Goal: Information Seeking & Learning: Learn about a topic

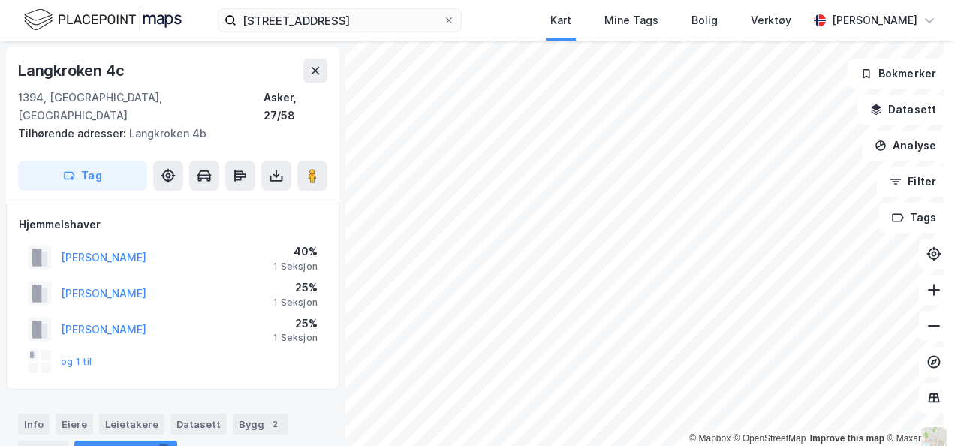
click at [378, 0] on html "landøyveien 5 Kart Mine Tags Bolig Verktøy [PERSON_NAME] © Mapbox © OpenStreetM…" at bounding box center [477, 223] width 955 height 446
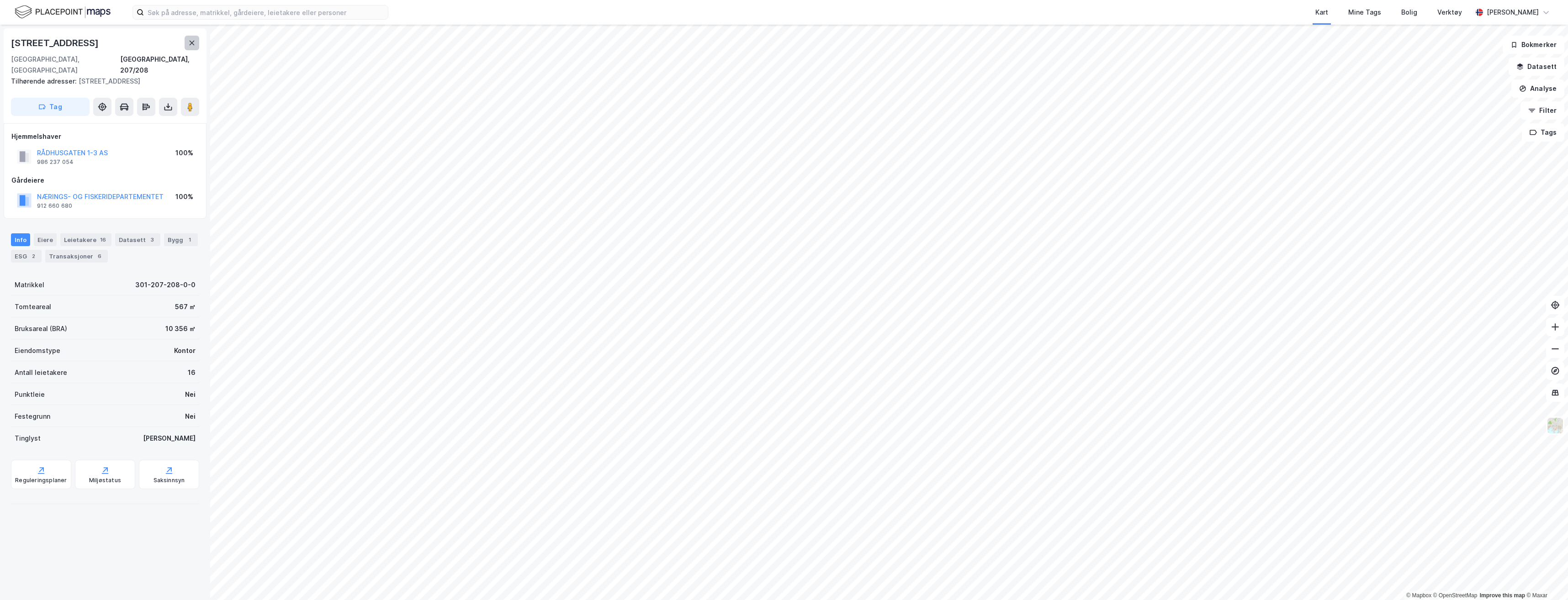
click at [194, 44] on icon at bounding box center [192, 43] width 7 height 7
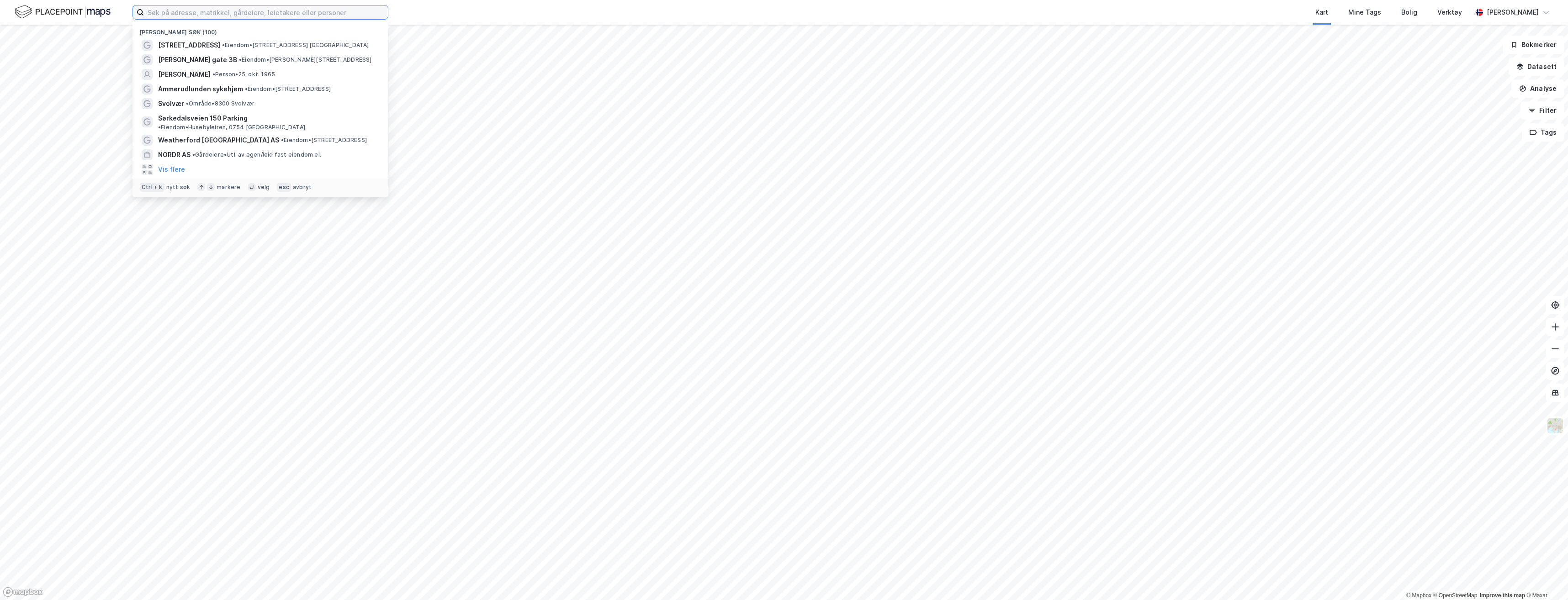
click at [184, 18] on input at bounding box center [265, 12] width 244 height 14
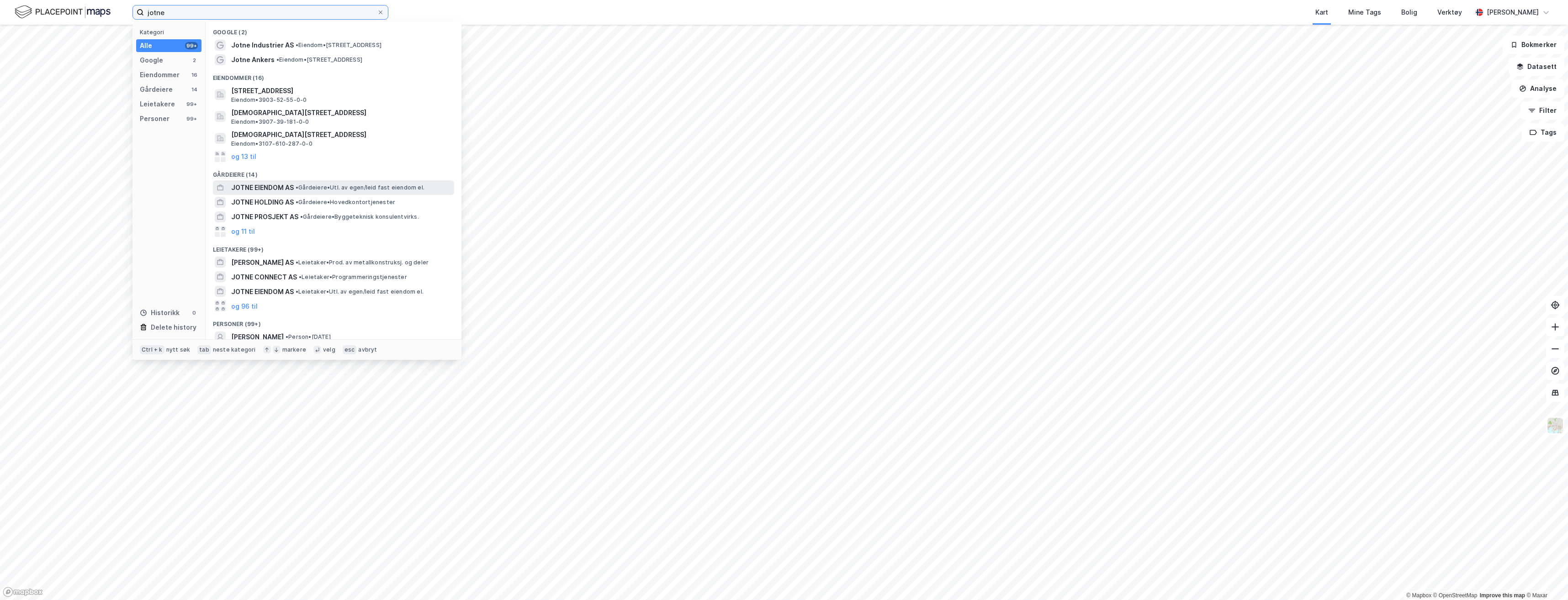
type input "jotne"
click at [352, 192] on div "JOTNE EIENDOM AS • Gårdeiere • Utl. av egen/leid fast eiendom el." at bounding box center [341, 187] width 221 height 11
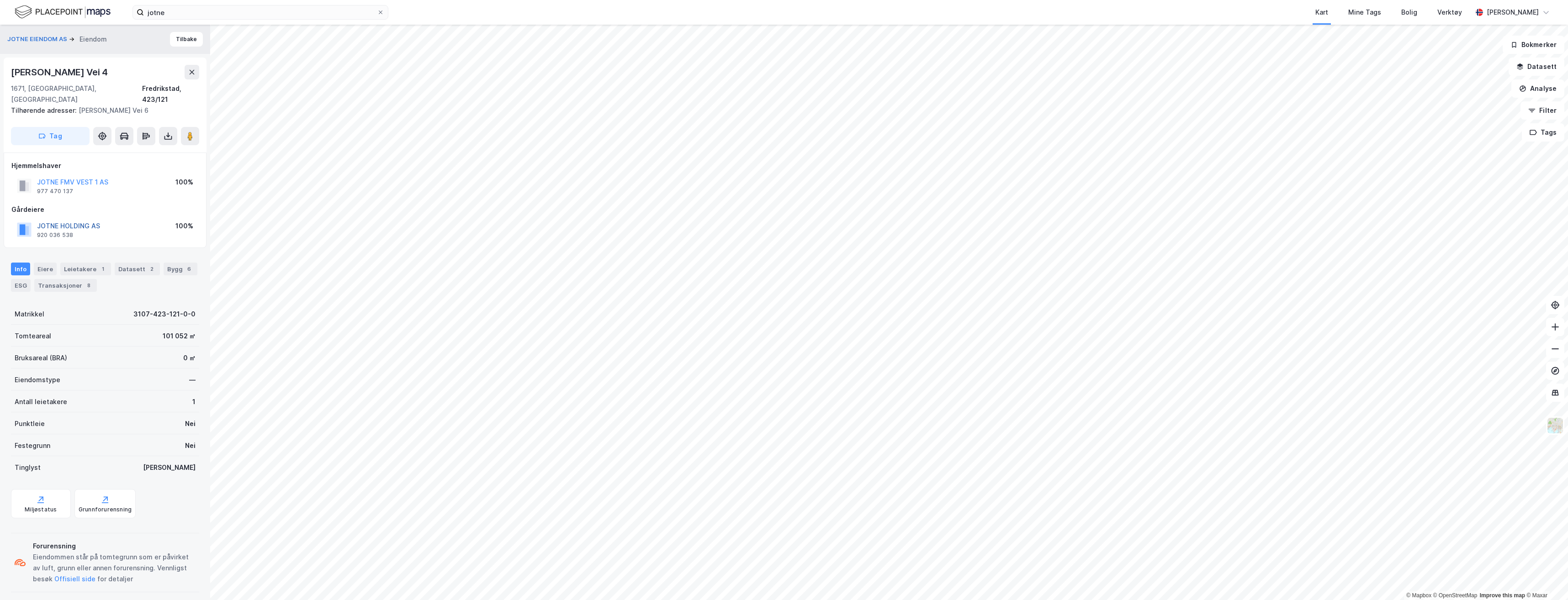
click at [0, 0] on button "JOTNE HOLDING AS" at bounding box center [0, 0] width 0 height 0
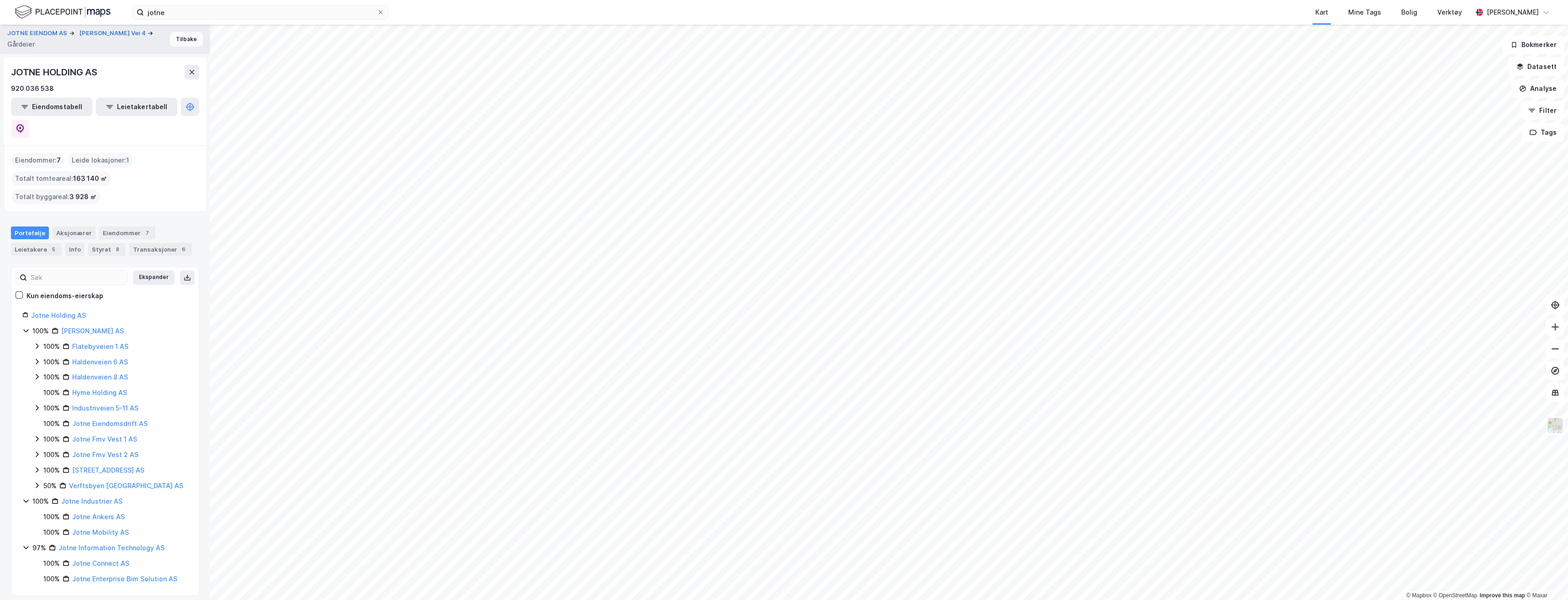
click at [185, 40] on button "Tilbake" at bounding box center [186, 40] width 33 height 15
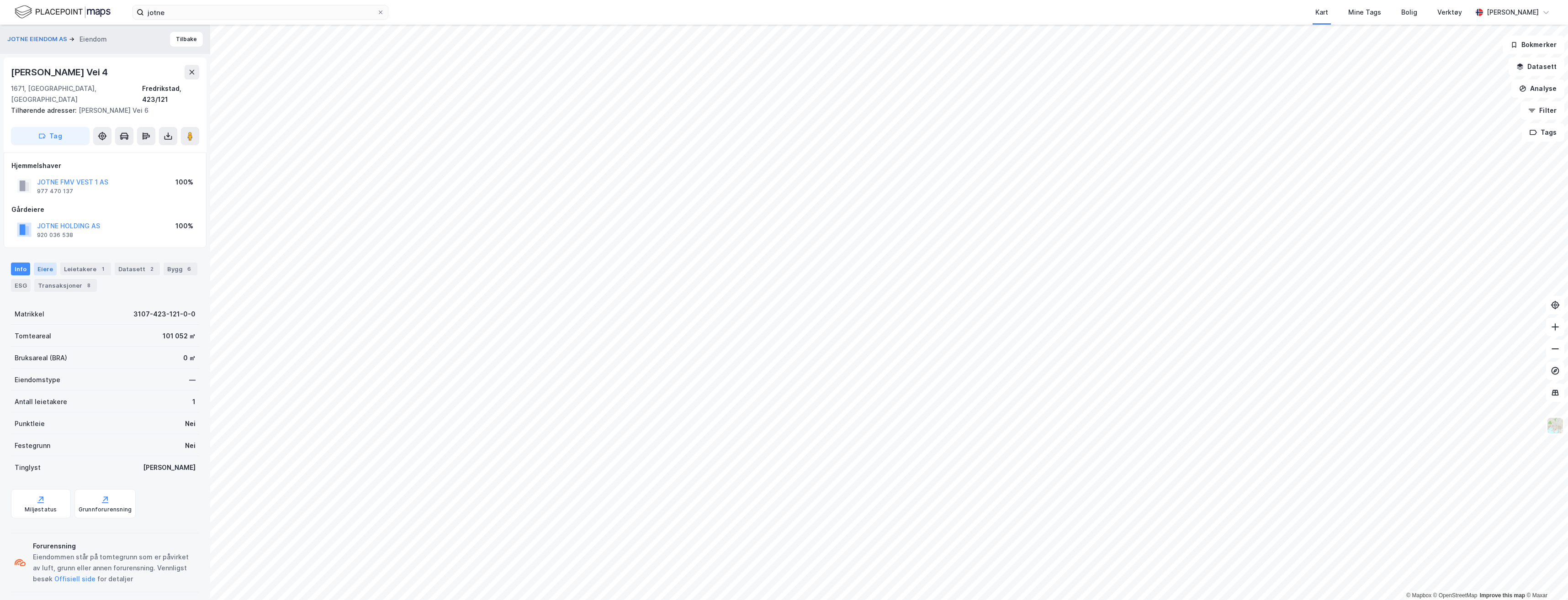
click at [41, 263] on div "Eiere" at bounding box center [46, 269] width 23 height 13
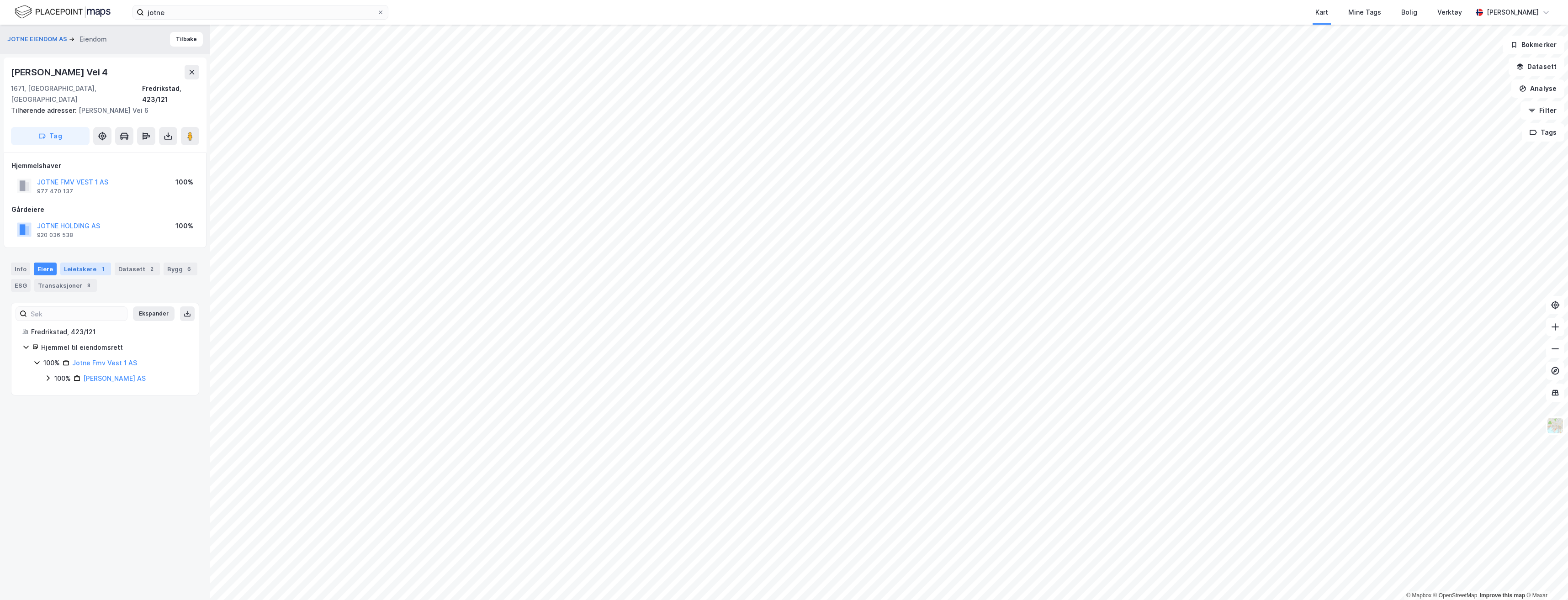
click at [88, 263] on div "Leietakere 1" at bounding box center [85, 269] width 51 height 13
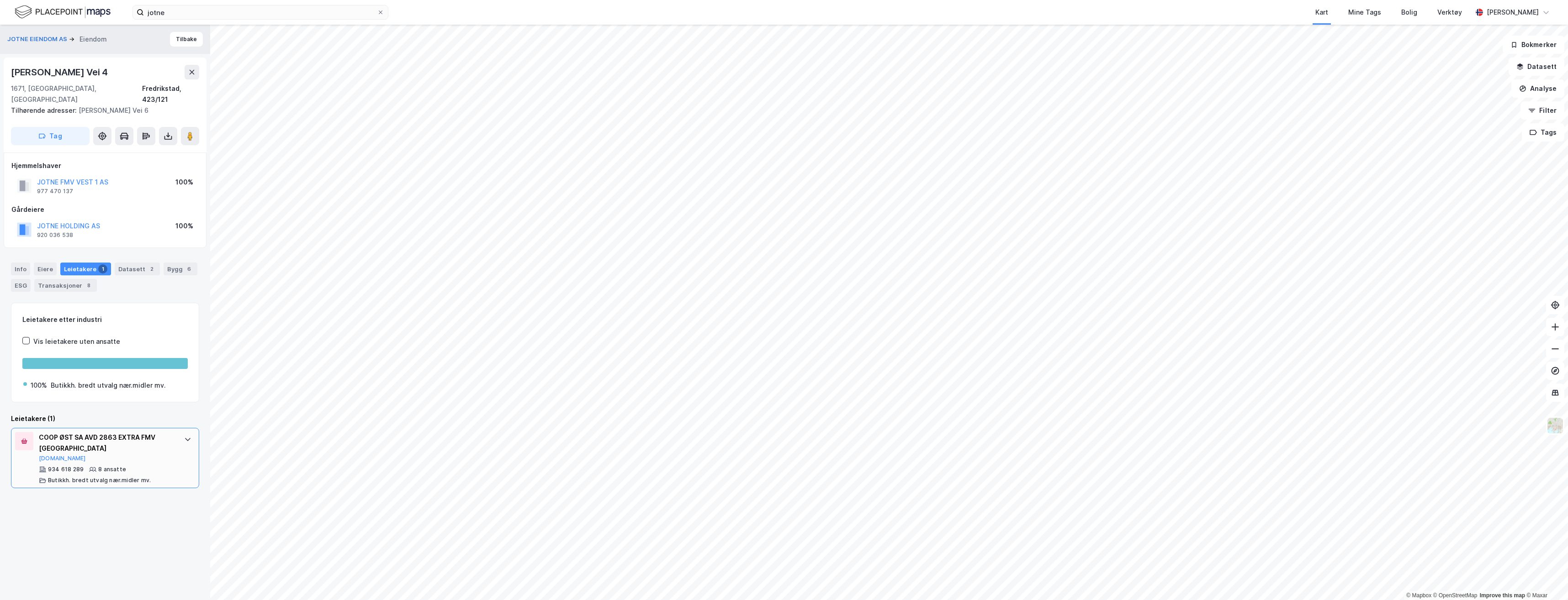
click at [183, 271] on div at bounding box center [187, 439] width 15 height 15
click at [184, 271] on icon at bounding box center [187, 439] width 7 height 7
click at [189, 271] on div "COOP ØST SA AVD 2863 EXTRA FMV KRÅKERØY Brreg.no 934 618 289 8 ansatte Butikkh.…" at bounding box center [105, 458] width 188 height 60
click at [122, 263] on div "Datasett 2" at bounding box center [137, 269] width 45 height 13
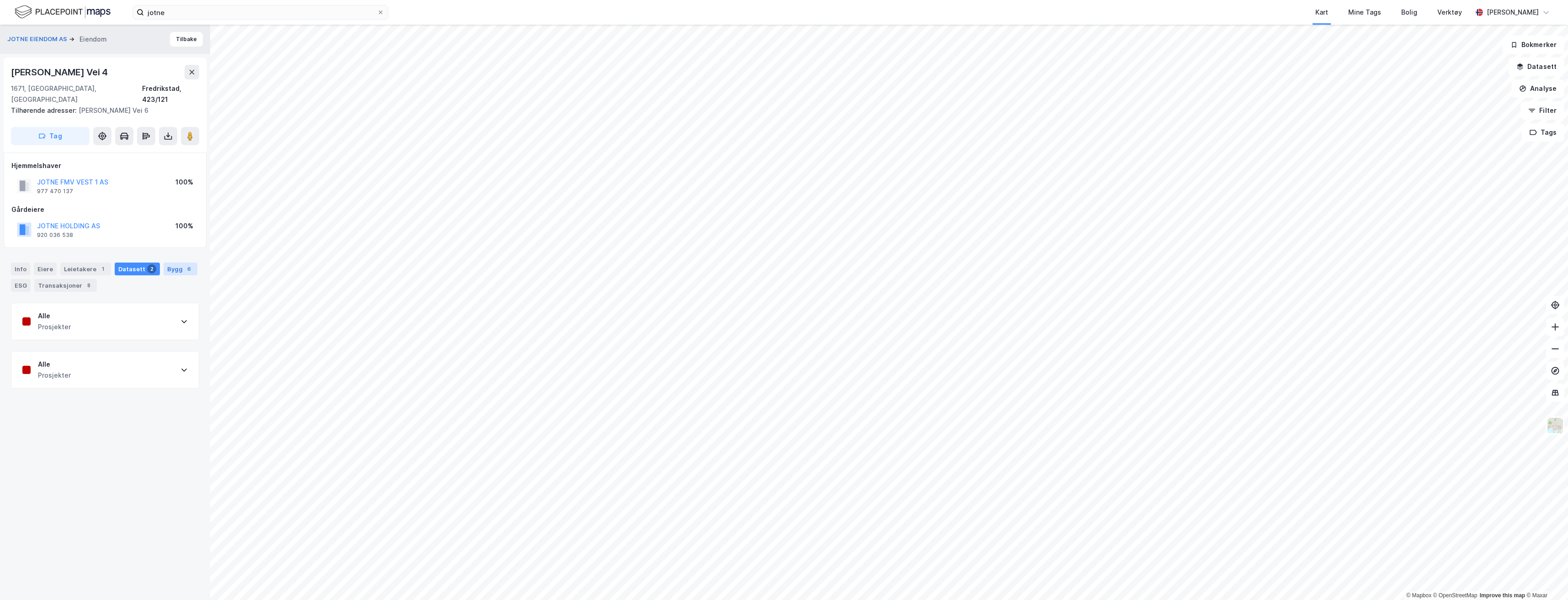
click at [174, 263] on div "Bygg 6" at bounding box center [181, 269] width 34 height 13
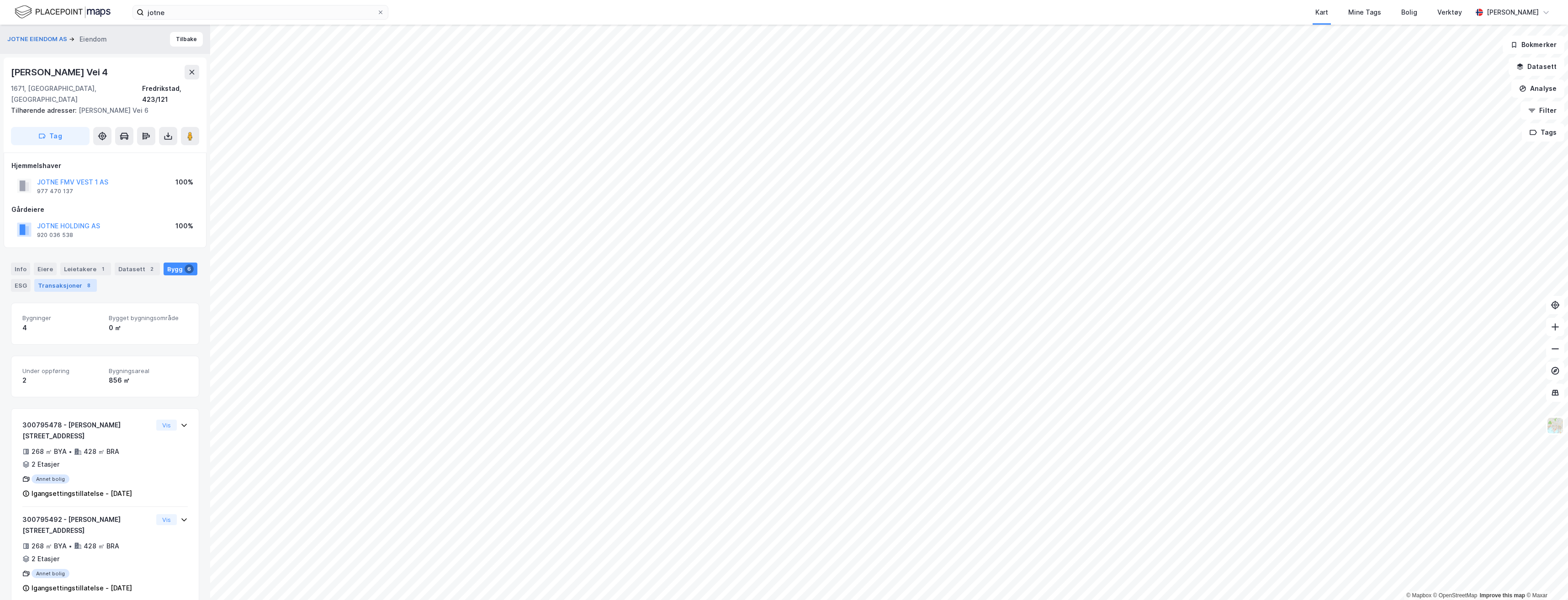
click at [58, 271] on div "Transaksjoner 8" at bounding box center [65, 285] width 63 height 13
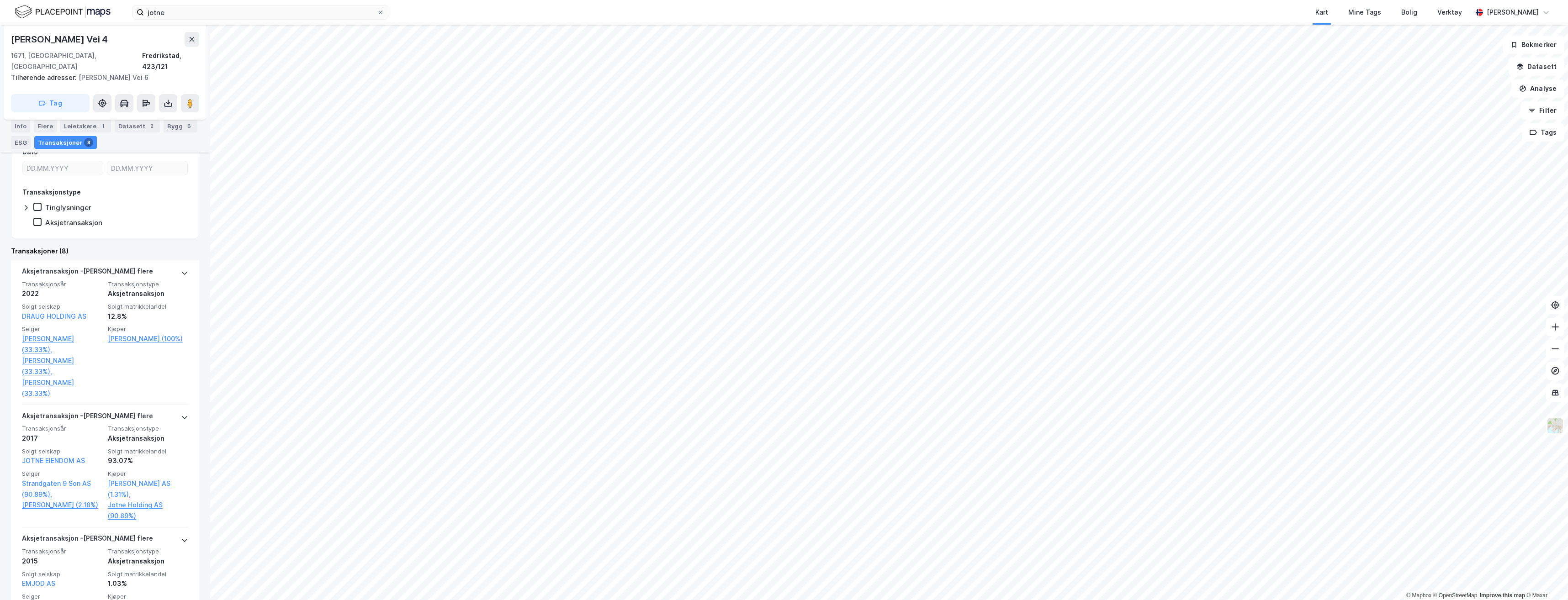
scroll to position [91, 0]
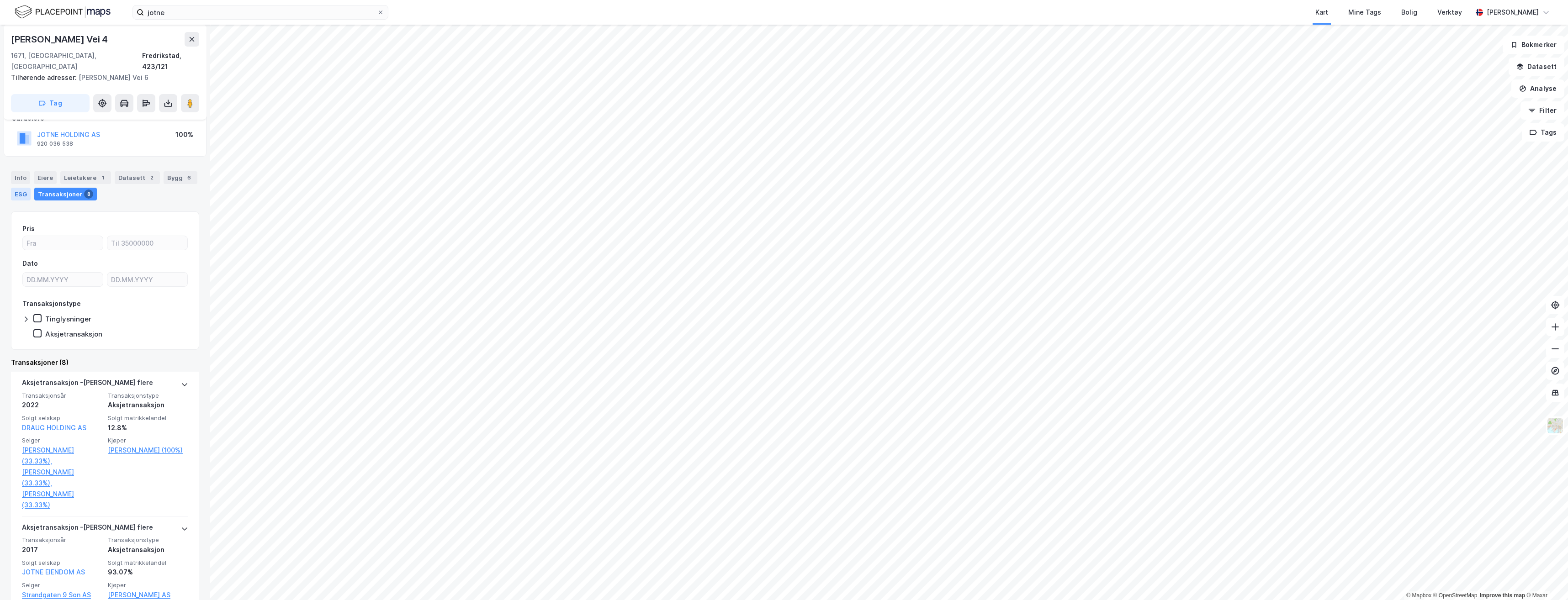
click at [24, 187] on div "ESG" at bounding box center [21, 194] width 19 height 13
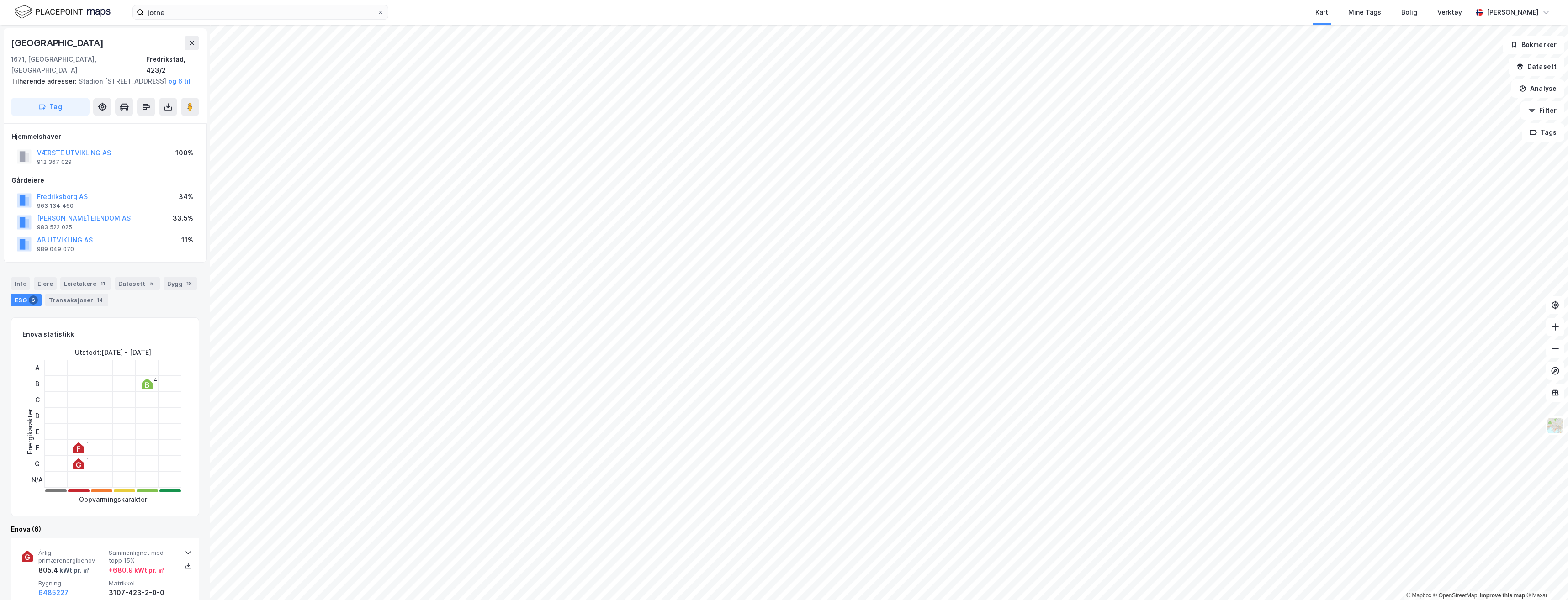
scroll to position [2, 0]
click at [581, 271] on html "jotne Kart Mine Tags Bolig Verktøy Håkon Styrvold © Mapbox © OpenStreetMap Impr…" at bounding box center [784, 300] width 1568 height 600
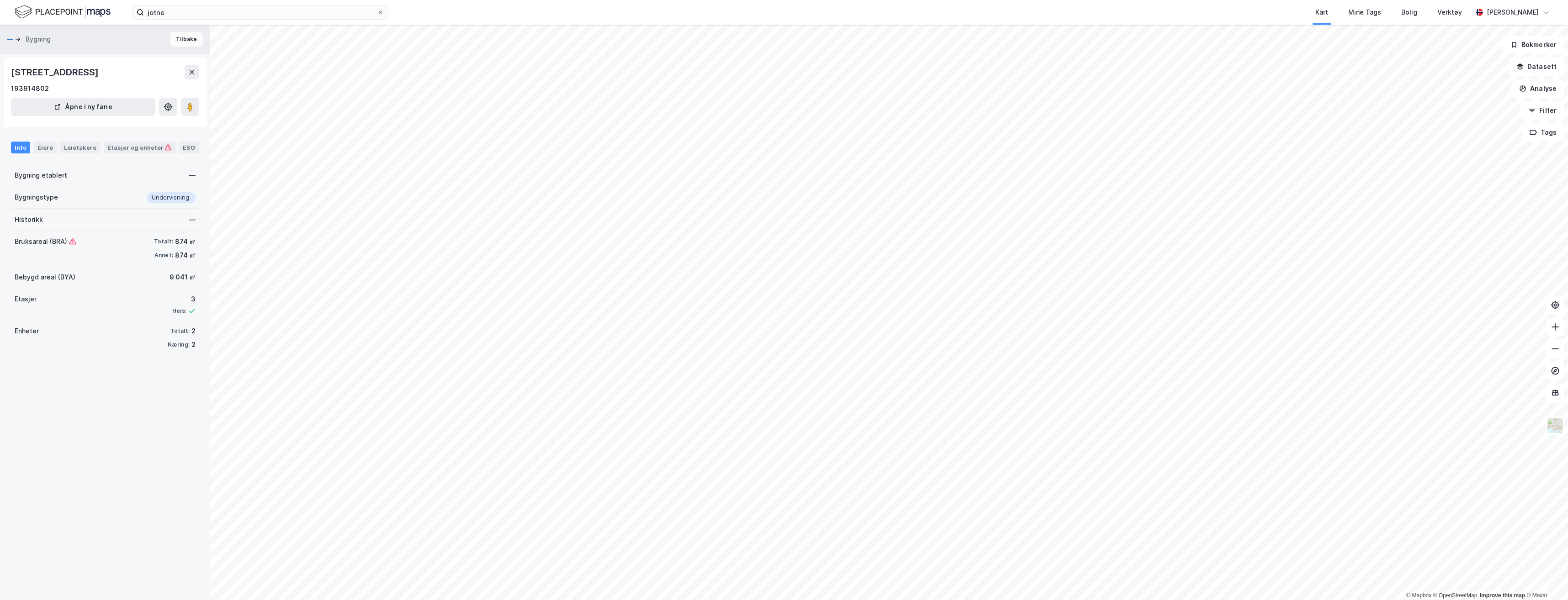
click at [187, 40] on button "Tilbake" at bounding box center [186, 40] width 33 height 15
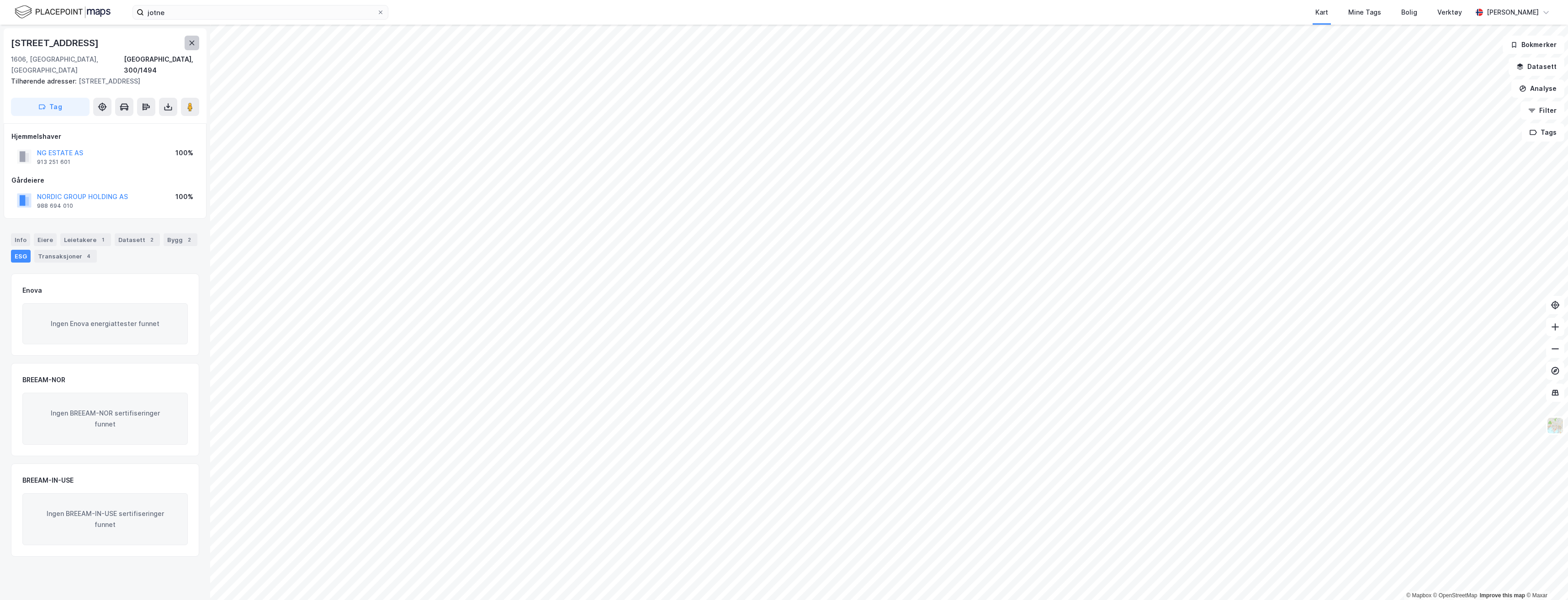
click at [192, 44] on icon at bounding box center [192, 43] width 7 height 7
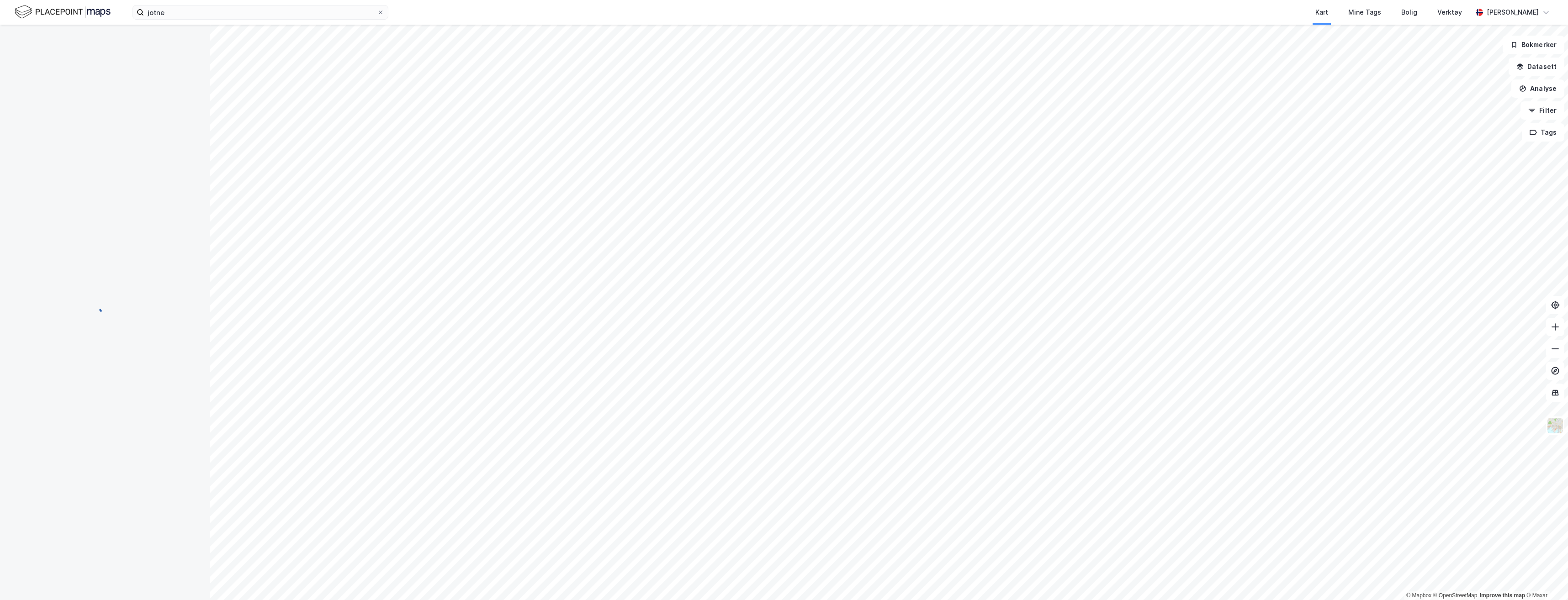
scroll to position [2, 0]
